Goal: Check status: Check status

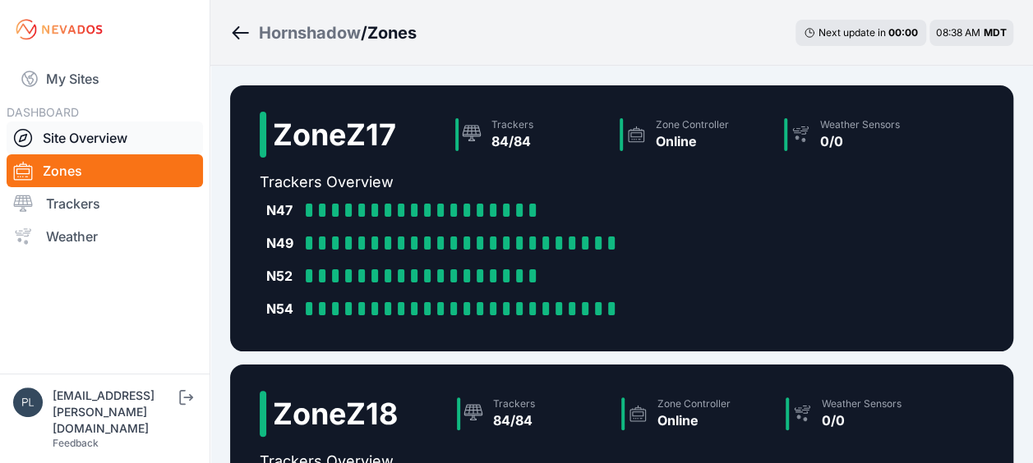
click at [117, 135] on link "Site Overview" at bounding box center [105, 138] width 196 height 33
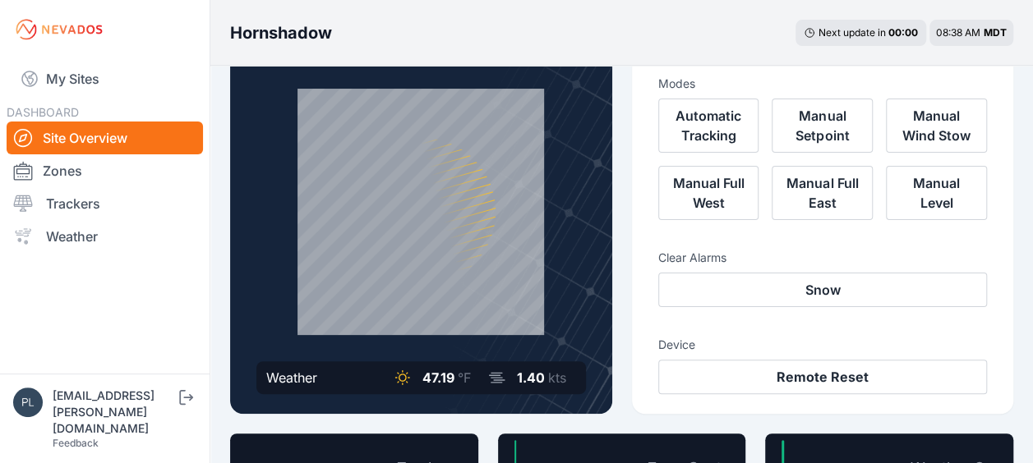
scroll to position [246, 0]
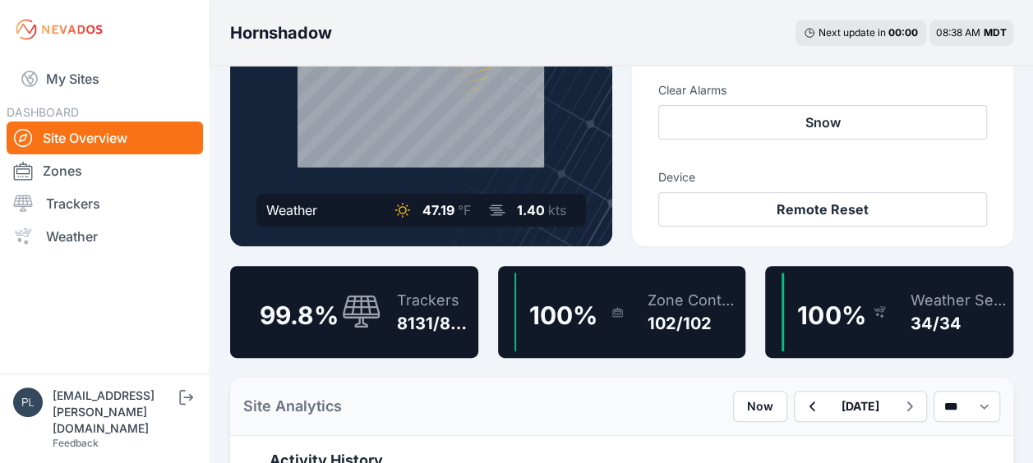
click at [380, 312] on div "Trackers 8131/8149" at bounding box center [425, 312] width 91 height 79
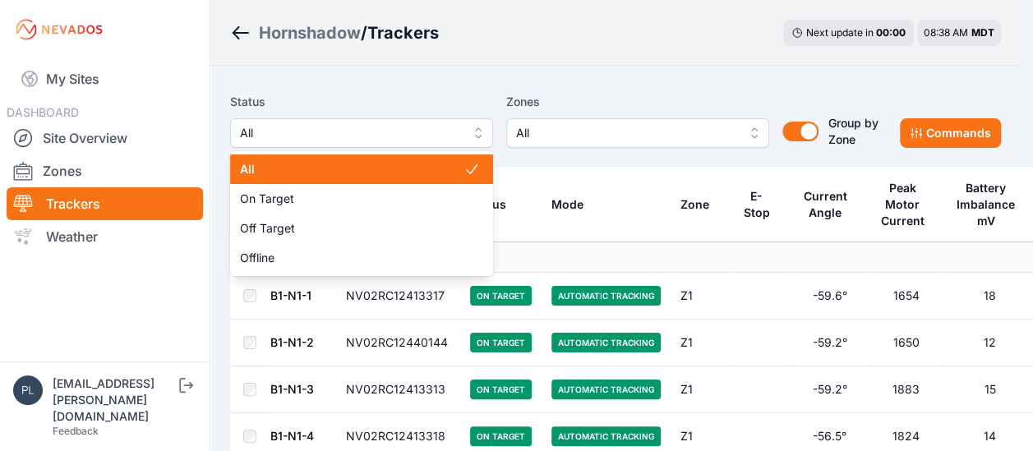
click at [470, 126] on button "All" at bounding box center [361, 133] width 263 height 30
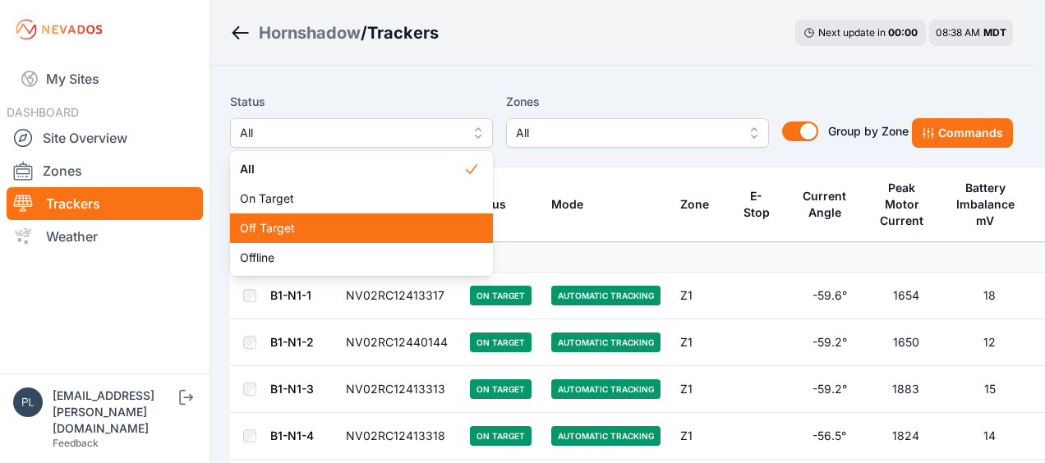
click at [456, 232] on span "Off Target" at bounding box center [351, 228] width 223 height 16
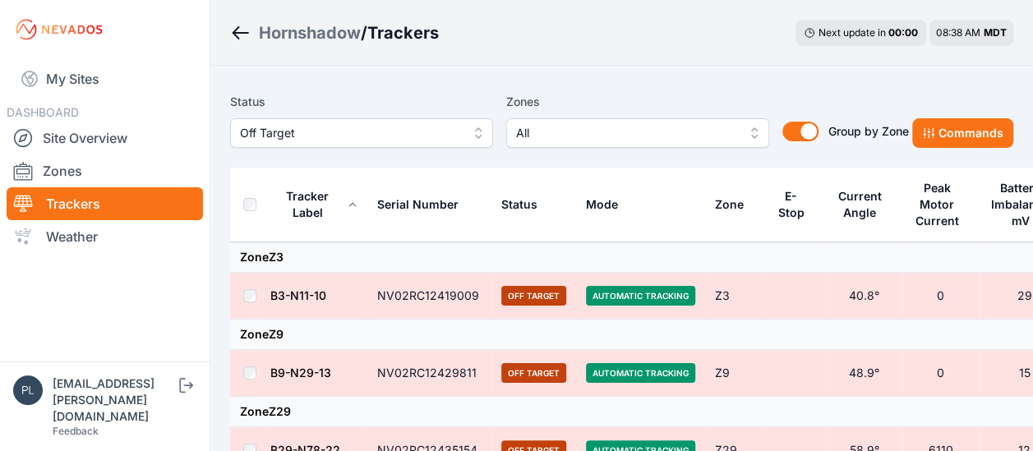
click at [446, 117] on div "Status Off Target" at bounding box center [361, 120] width 263 height 56
click at [445, 136] on span "Off Target" at bounding box center [350, 133] width 220 height 20
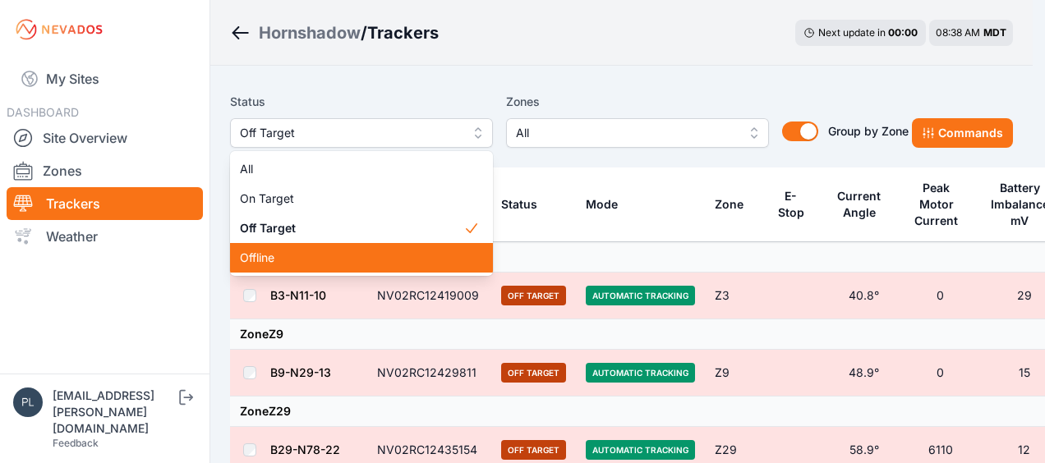
click at [411, 258] on span "Offline" at bounding box center [351, 258] width 223 height 16
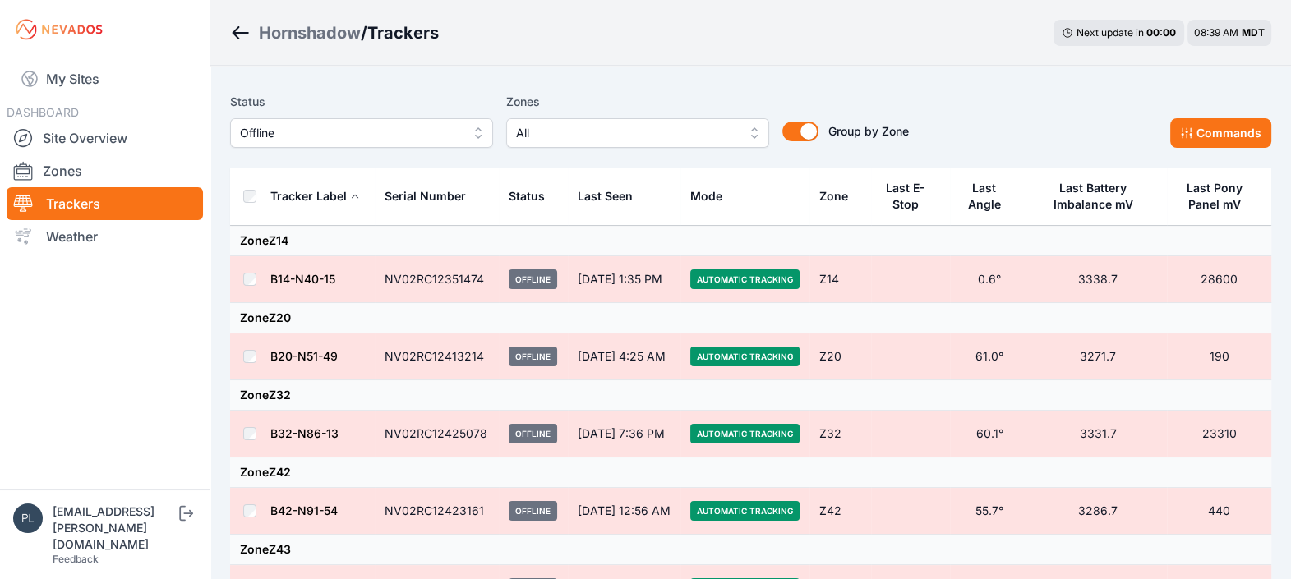
click at [317, 273] on link "B14-N40-15" at bounding box center [302, 279] width 65 height 14
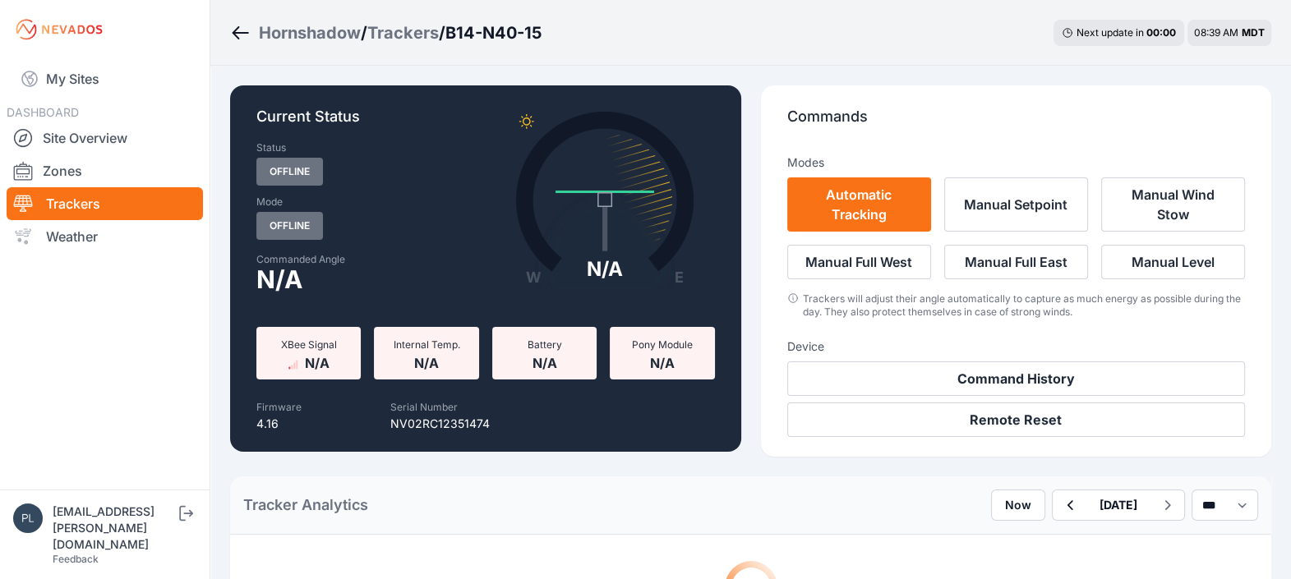
drag, startPoint x: 317, startPoint y: 273, endPoint x: 294, endPoint y: 275, distance: 23.1
click at [294, 275] on span "N/A" at bounding box center [279, 279] width 46 height 20
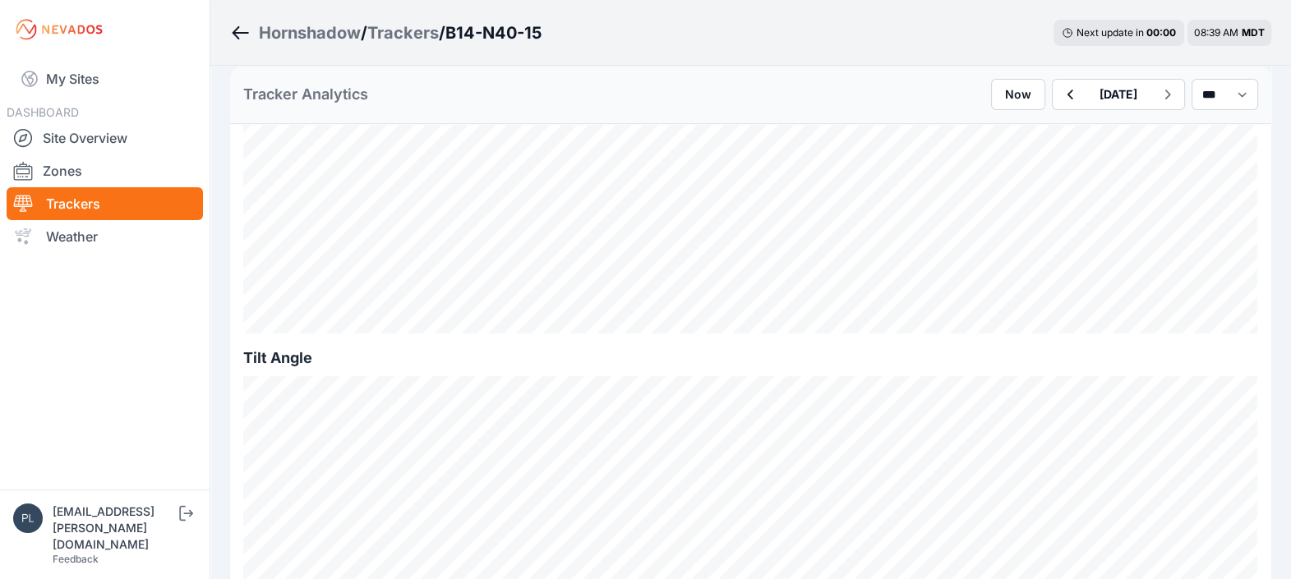
scroll to position [308, 0]
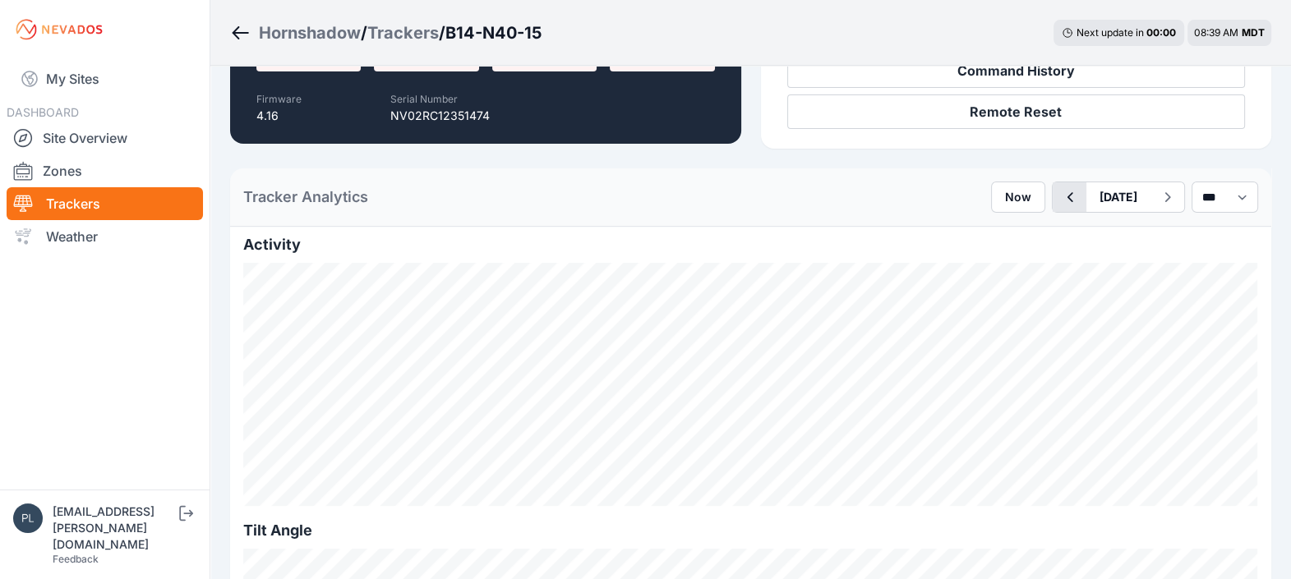
click at [1032, 184] on button "button" at bounding box center [1069, 197] width 34 height 30
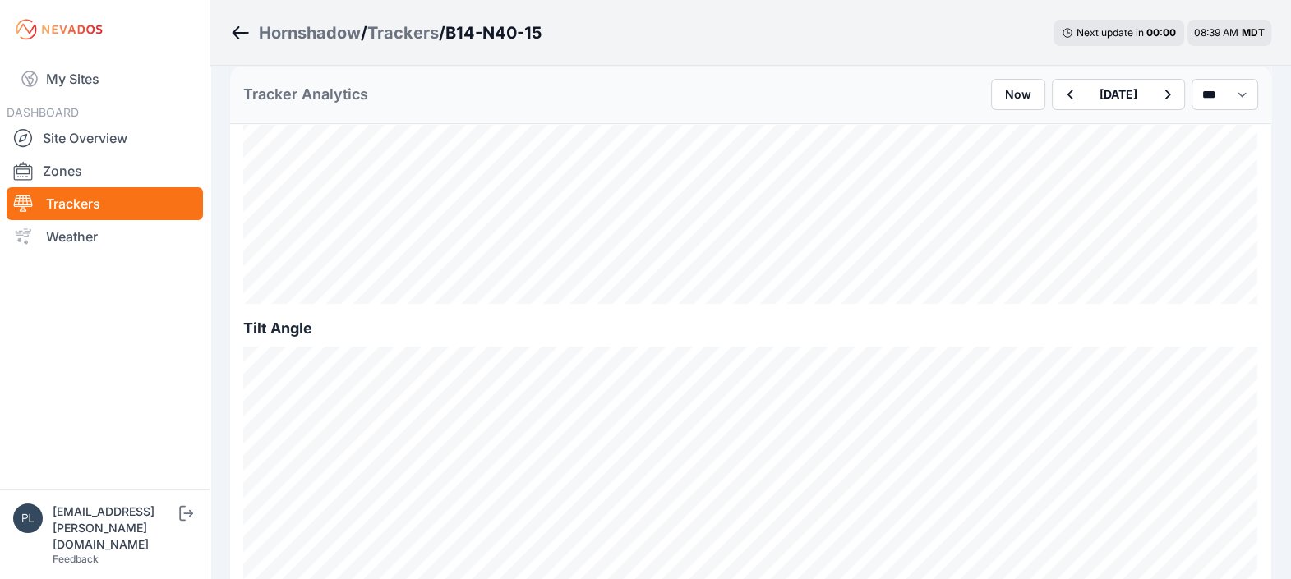
scroll to position [514, 0]
click at [1032, 97] on button "button" at bounding box center [1069, 95] width 34 height 30
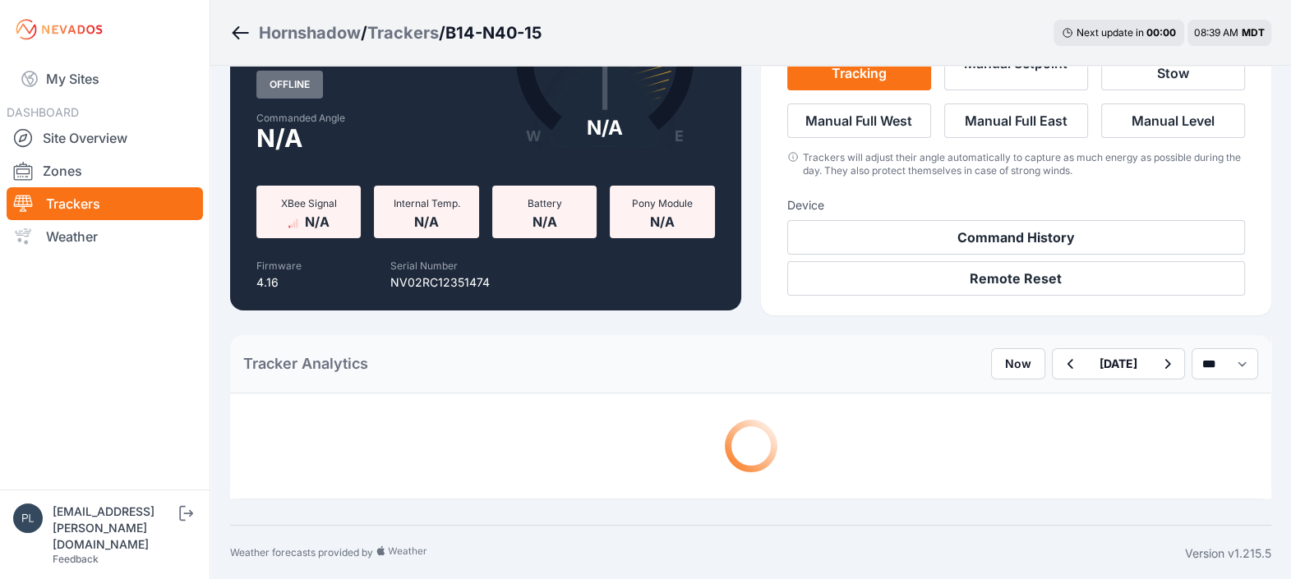
scroll to position [514, 0]
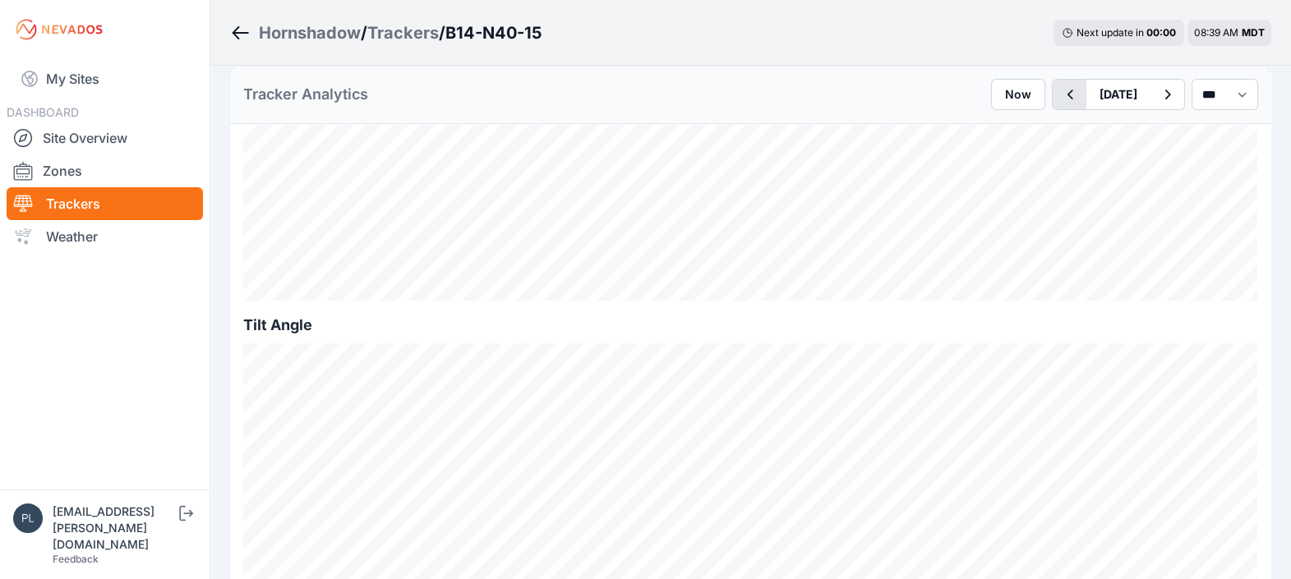
click at [1032, 99] on icon "button" at bounding box center [1069, 95] width 21 height 20
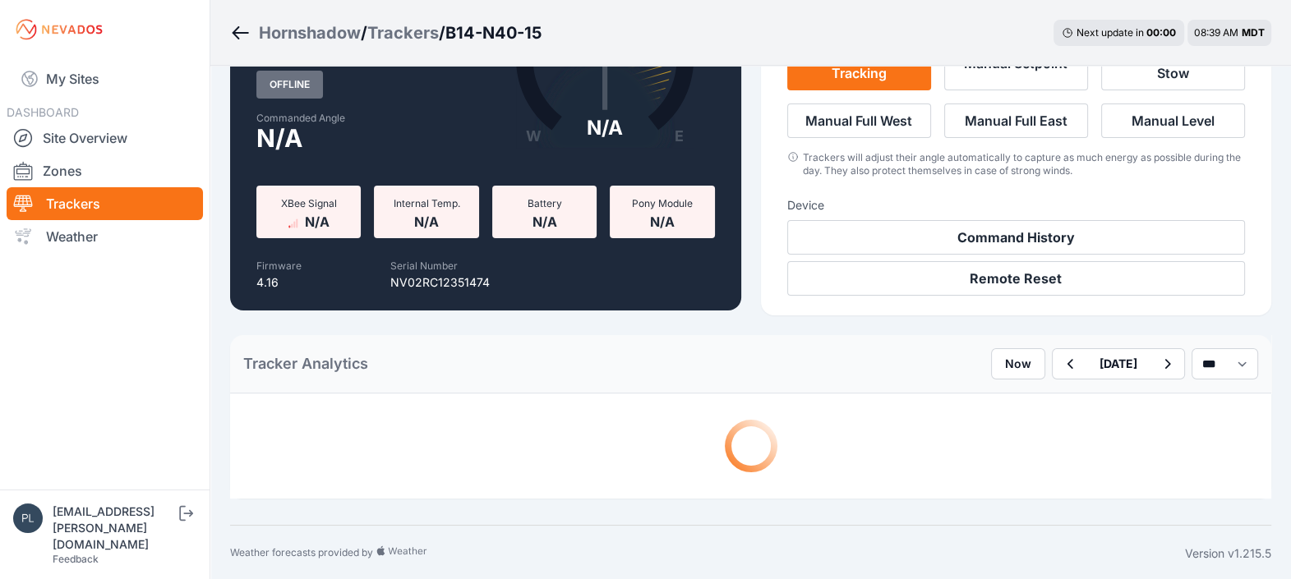
scroll to position [514, 0]
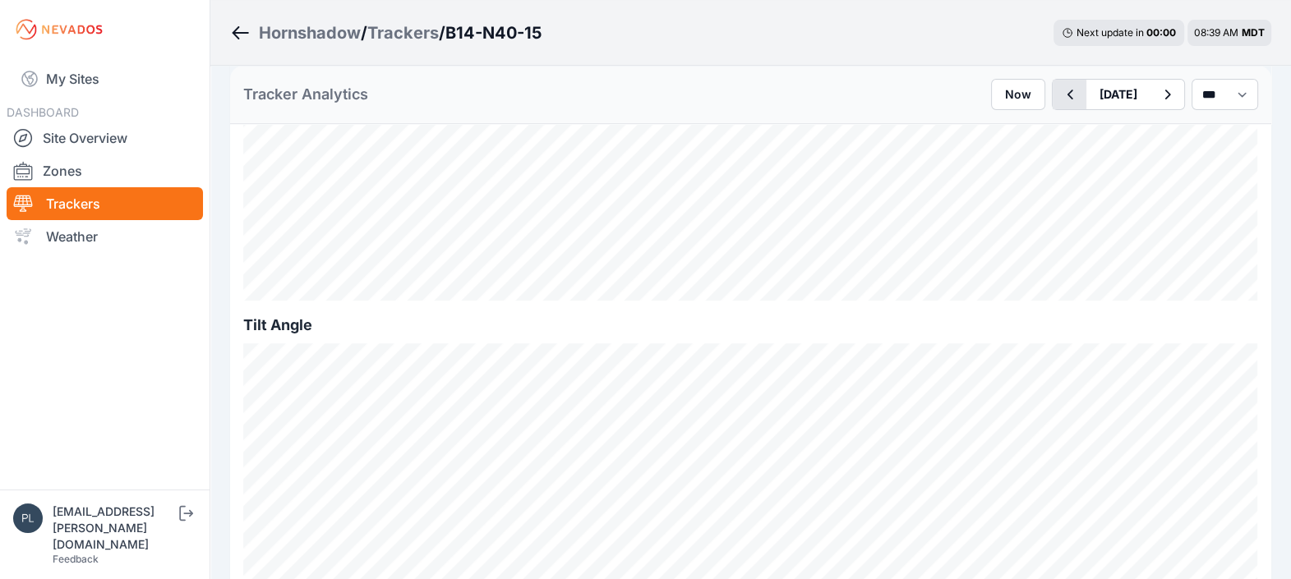
click at [1032, 94] on icon "button" at bounding box center [1069, 95] width 21 height 20
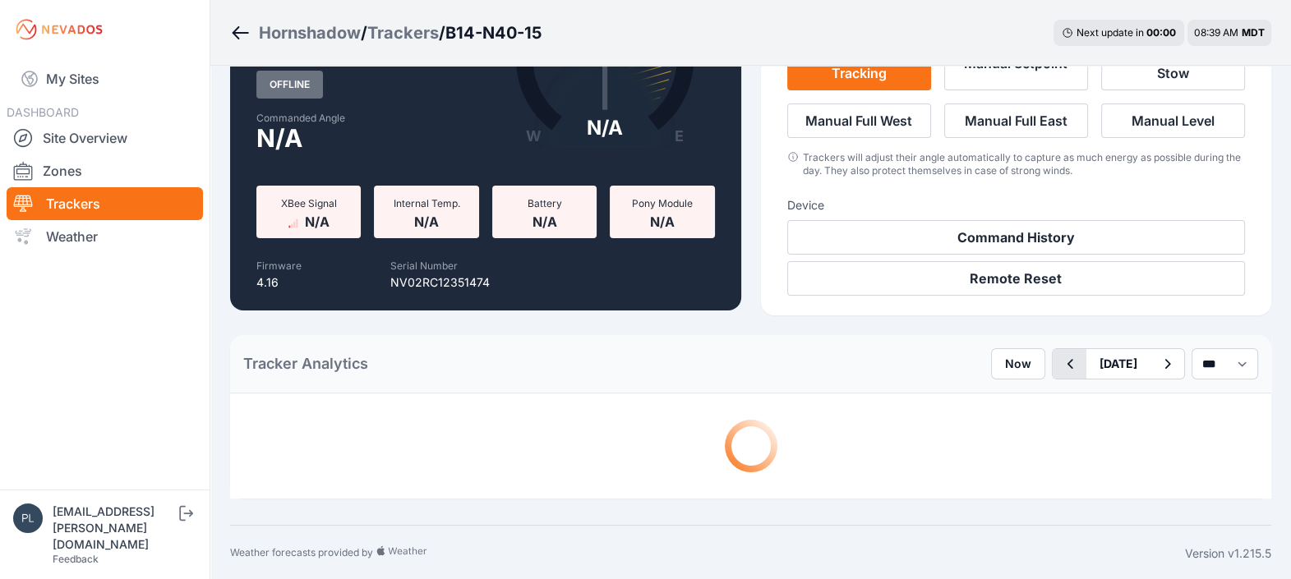
scroll to position [514, 0]
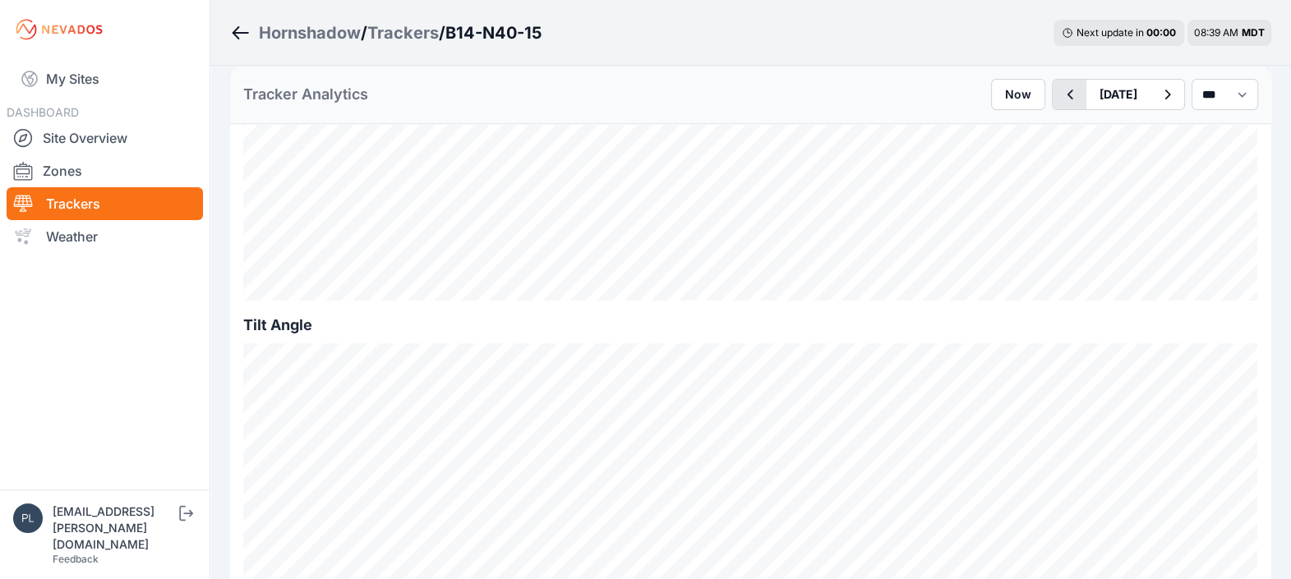
click at [1032, 102] on icon "button" at bounding box center [1069, 95] width 21 height 20
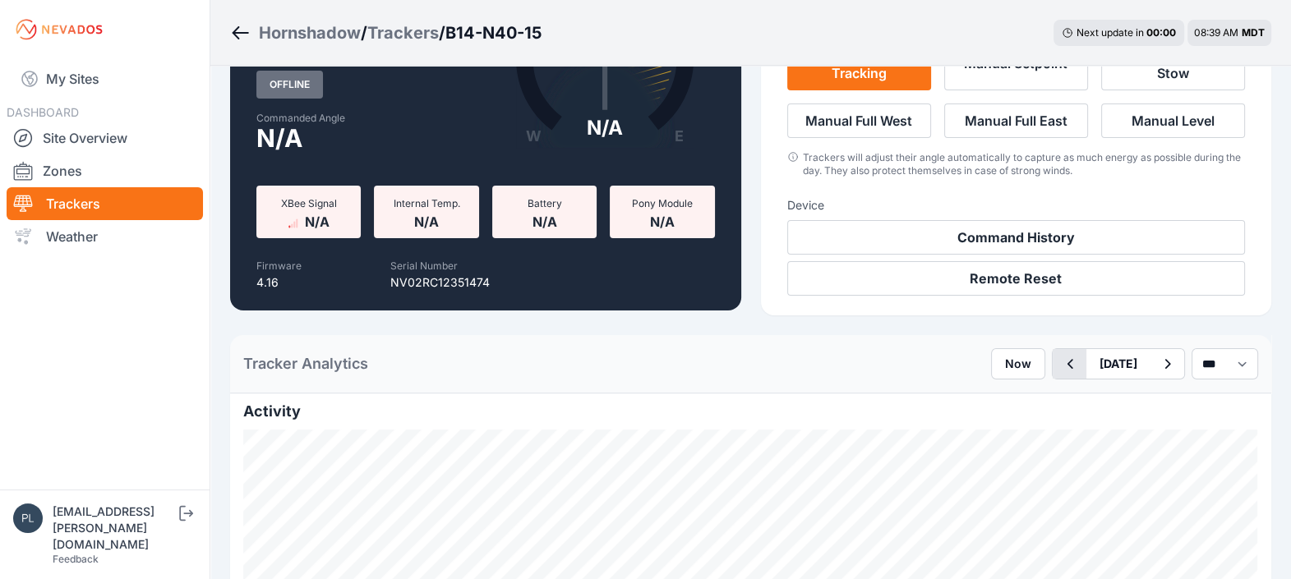
scroll to position [514, 0]
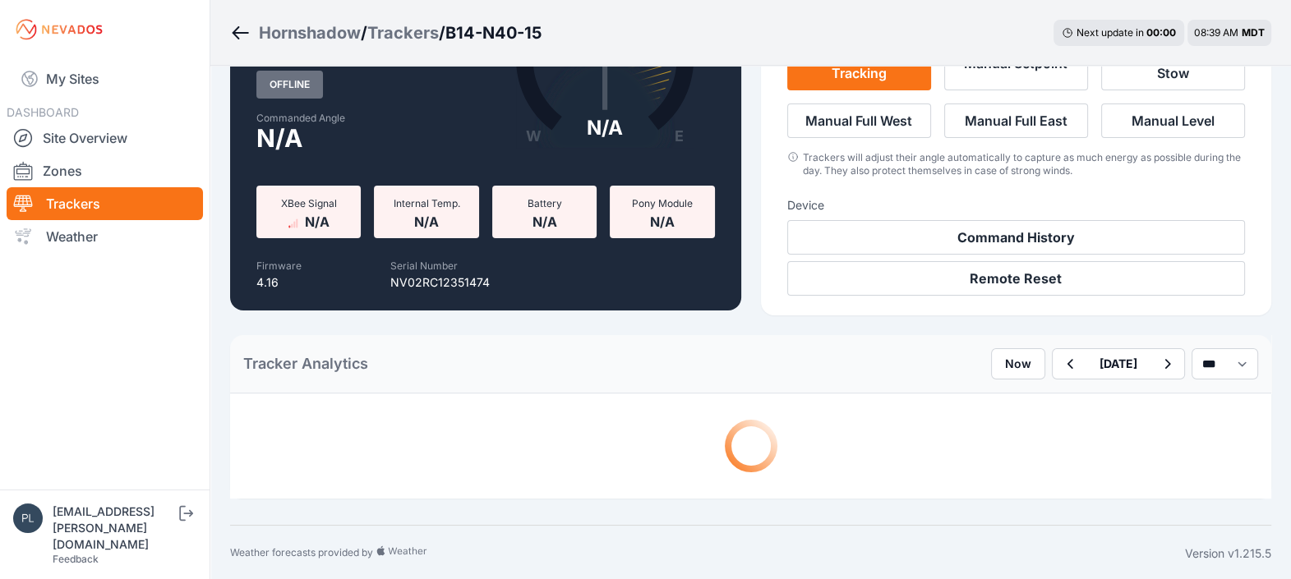
scroll to position [514, 0]
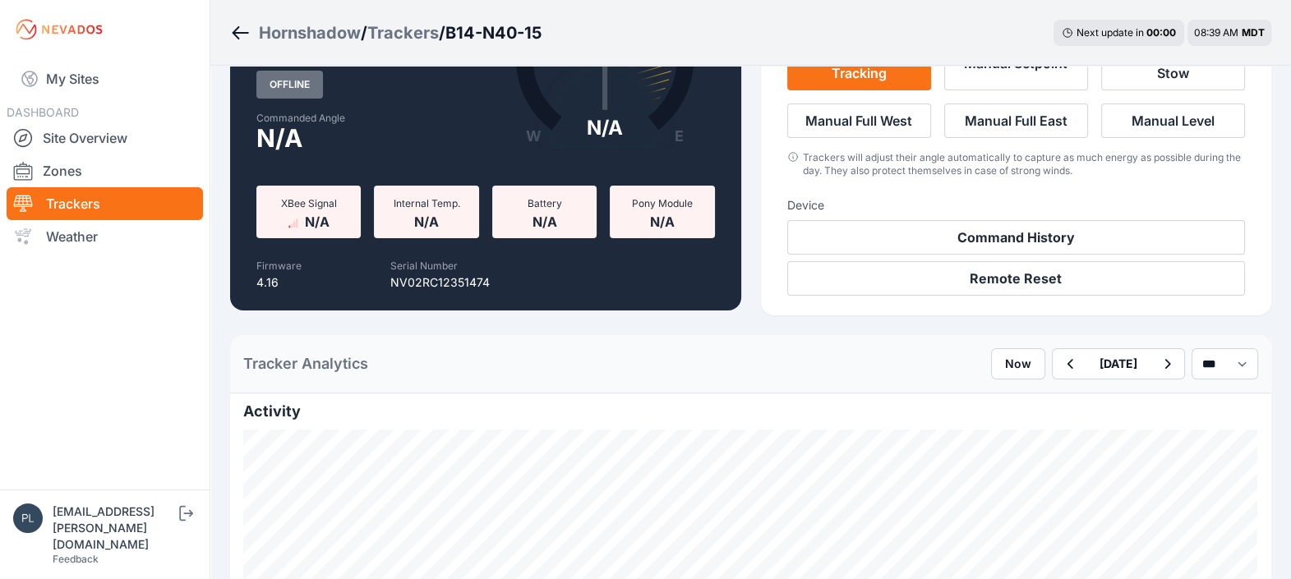
scroll to position [514, 0]
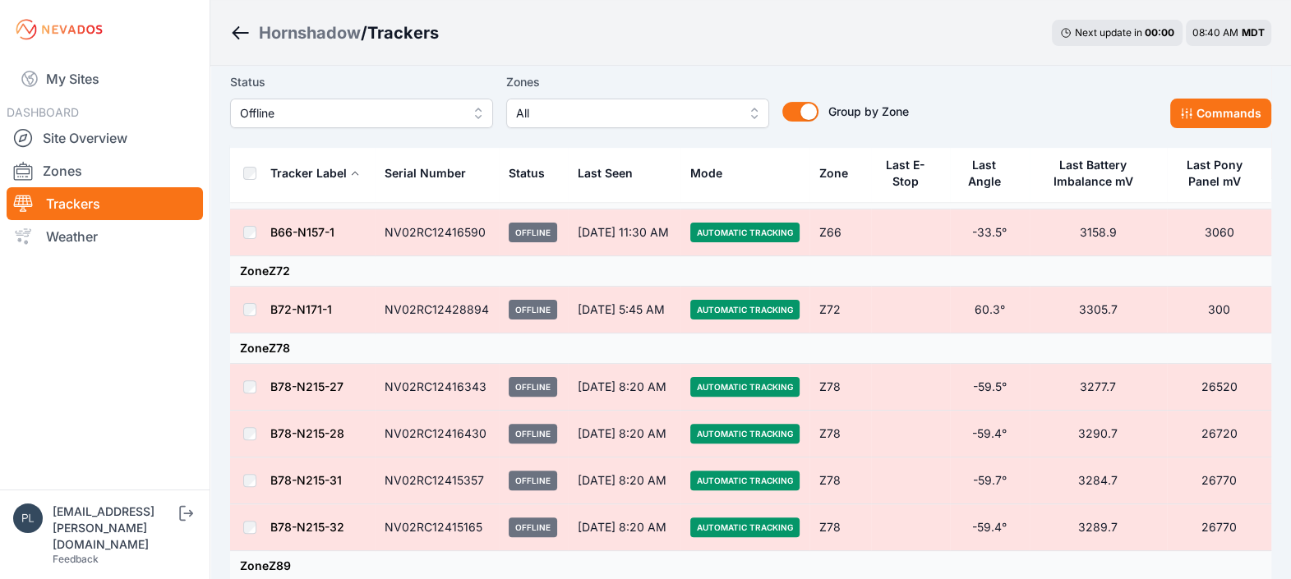
scroll to position [798, 0]
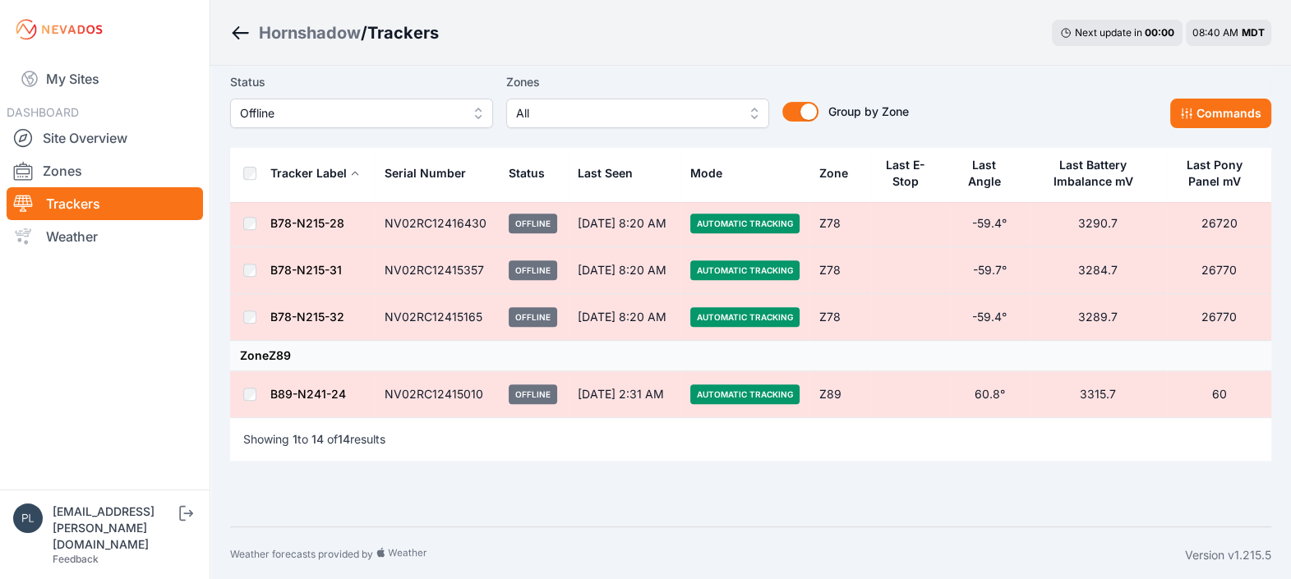
click at [317, 387] on link "B89-N241-24" at bounding box center [308, 394] width 76 height 14
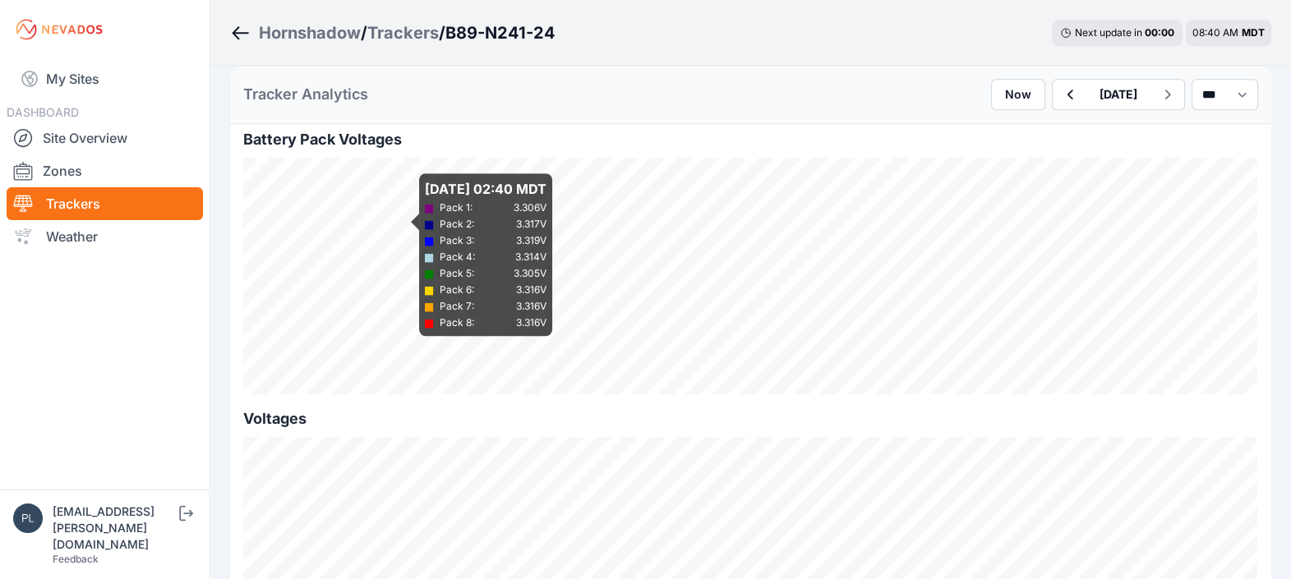
scroll to position [1642, 0]
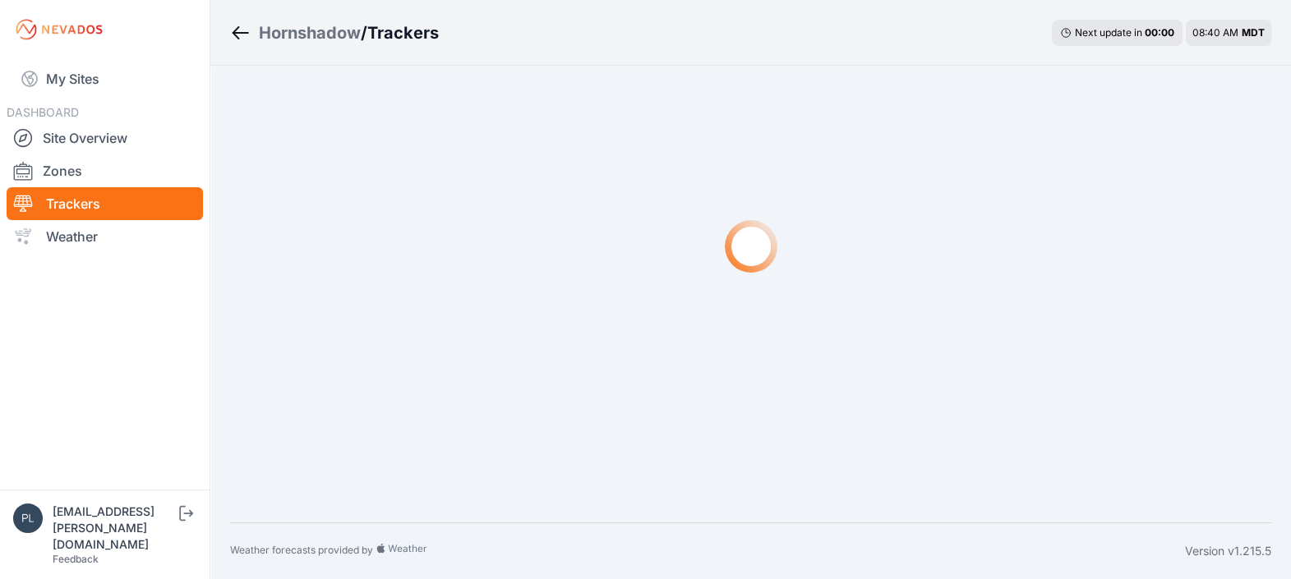
scroll to position [70, 0]
